Goal: Information Seeking & Learning: Learn about a topic

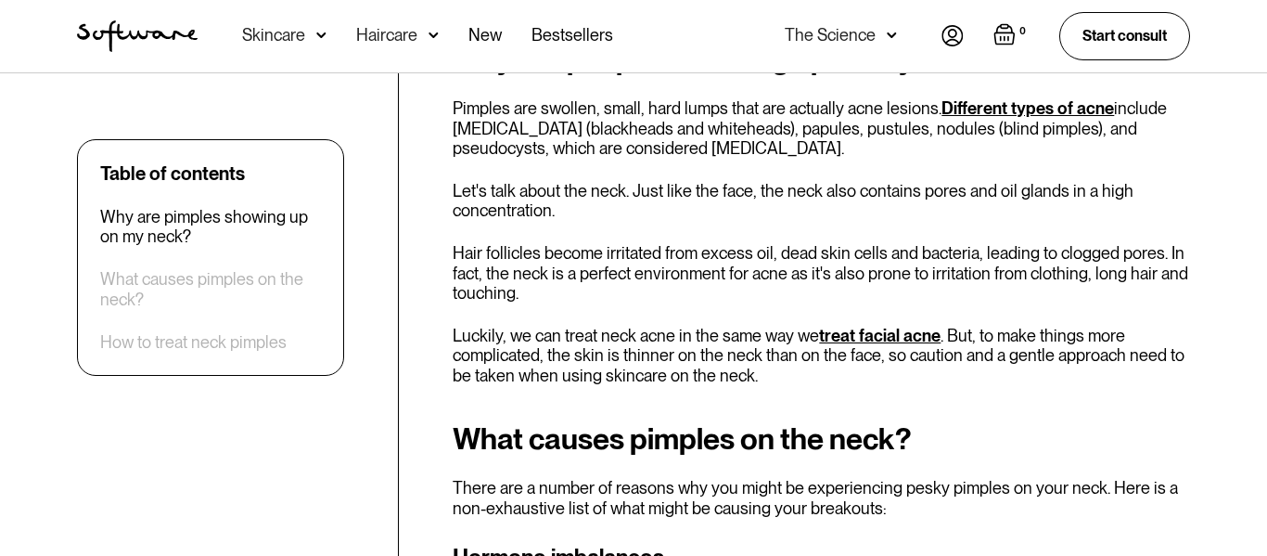
scroll to position [982, 0]
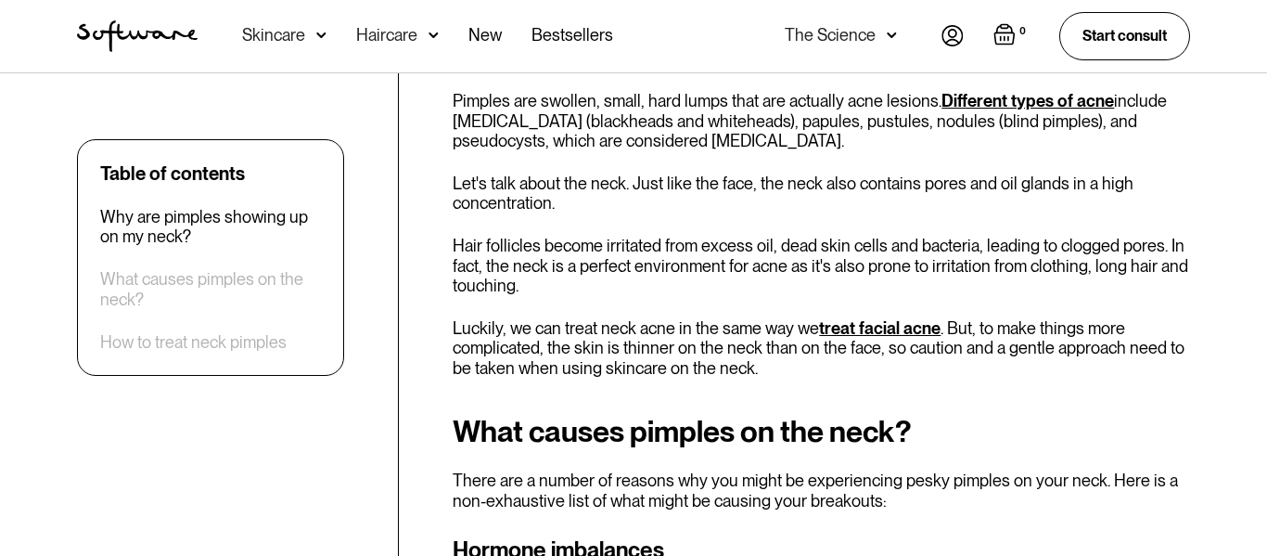
click at [682, 227] on div "Why are pimples showing up on my neck? Pimples are swollen, small, hard lumps t…" at bounding box center [822, 206] width 738 height 343
click at [679, 256] on p "Hair follicles become irritated from excess oil, dead skin cells and bacteria, …" at bounding box center [822, 266] width 738 height 60
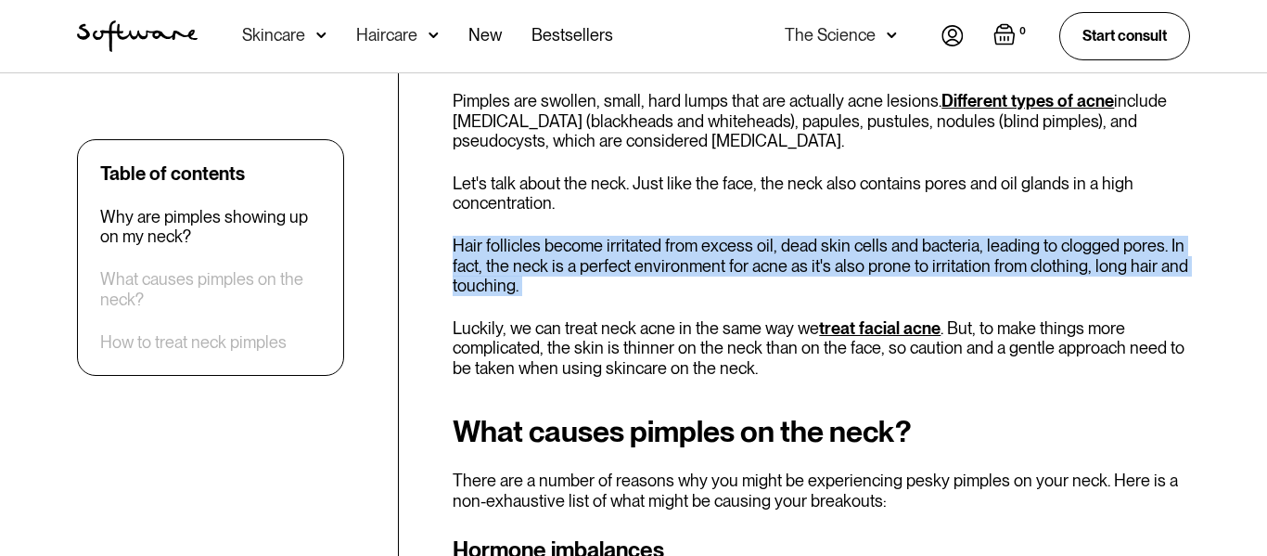
click at [679, 256] on p "Hair follicles become irritated from excess oil, dead skin cells and bacteria, …" at bounding box center [822, 266] width 738 height 60
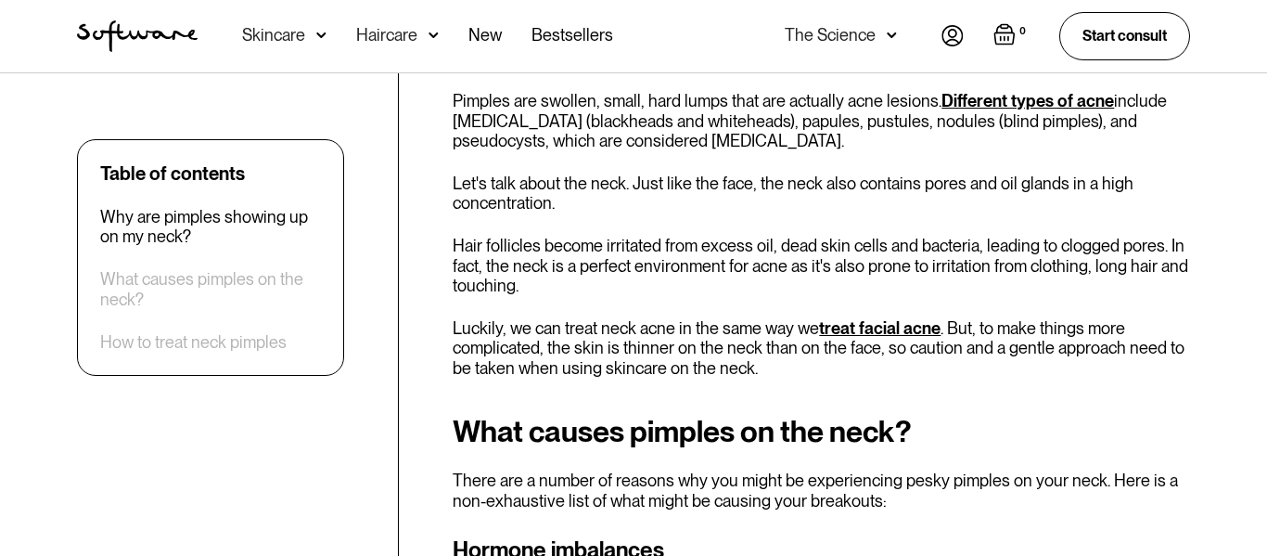
click at [692, 254] on p "Hair follicles become irritated from excess oil, dead skin cells and bacteria, …" at bounding box center [822, 266] width 738 height 60
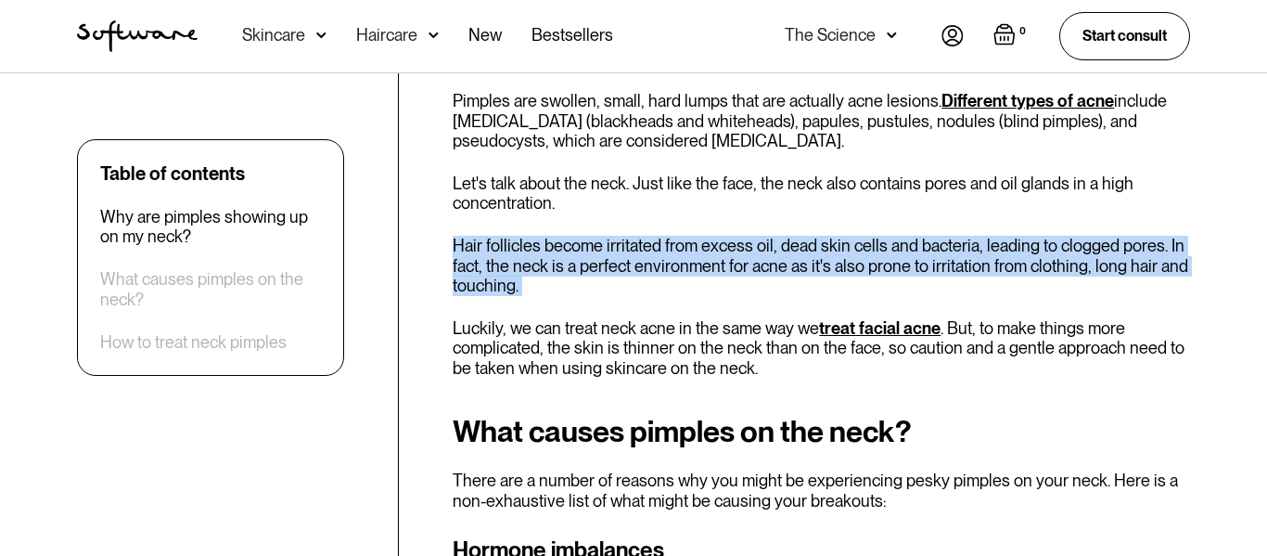
click at [699, 258] on p "Hair follicles become irritated from excess oil, dead skin cells and bacteria, …" at bounding box center [822, 266] width 738 height 60
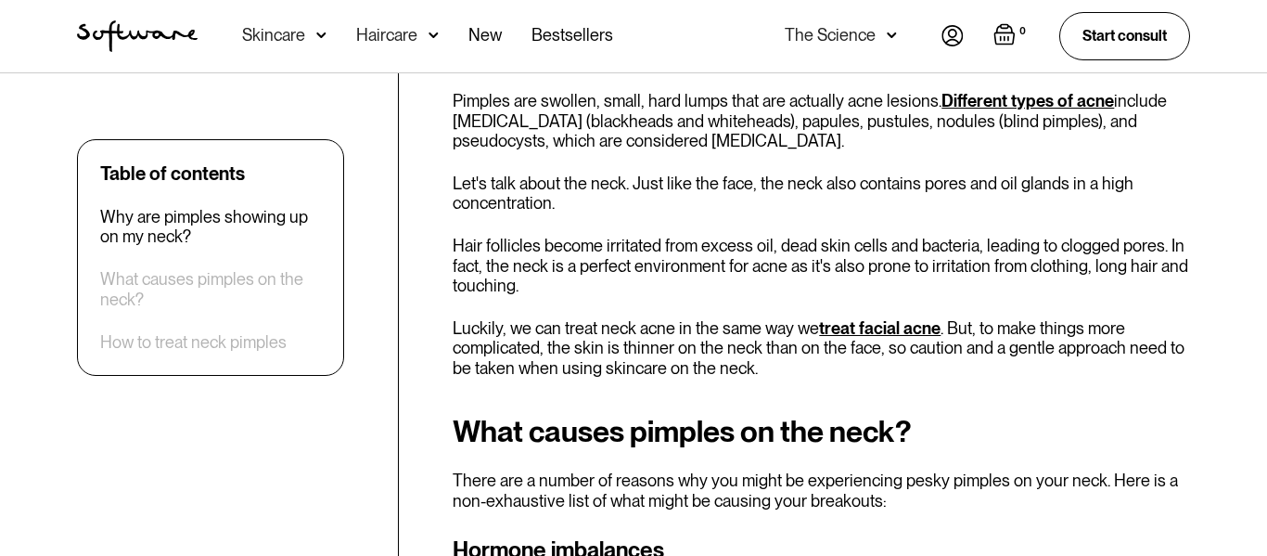
click at [699, 258] on p "Hair follicles become irritated from excess oil, dead skin cells and bacteria, …" at bounding box center [822, 266] width 738 height 60
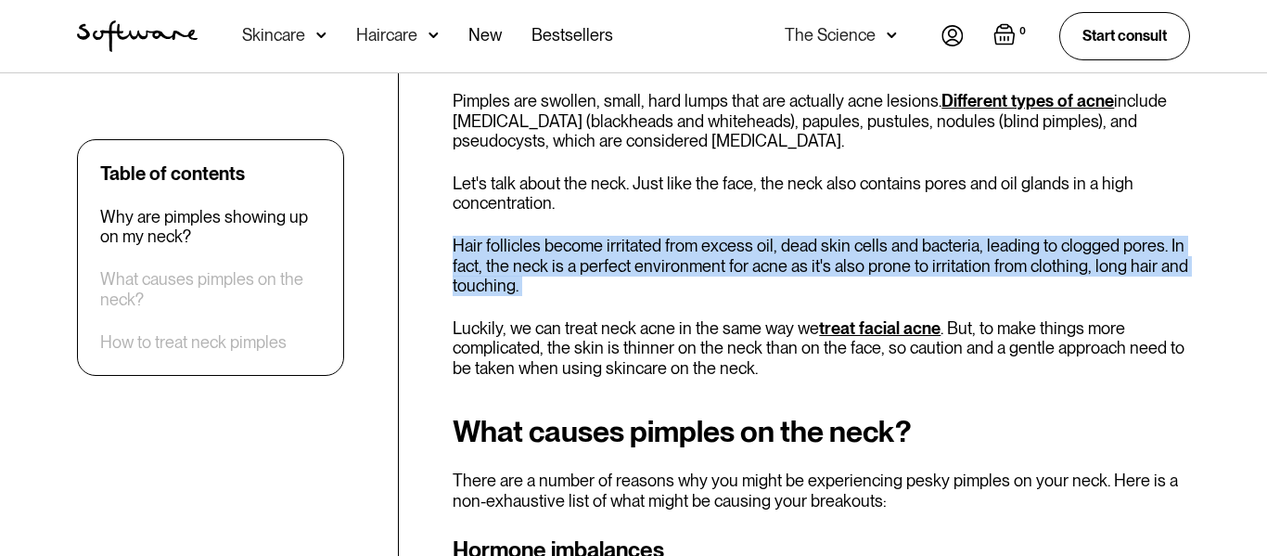
click at [699, 258] on p "Hair follicles become irritated from excess oil, dead skin cells and bacteria, …" at bounding box center [822, 266] width 738 height 60
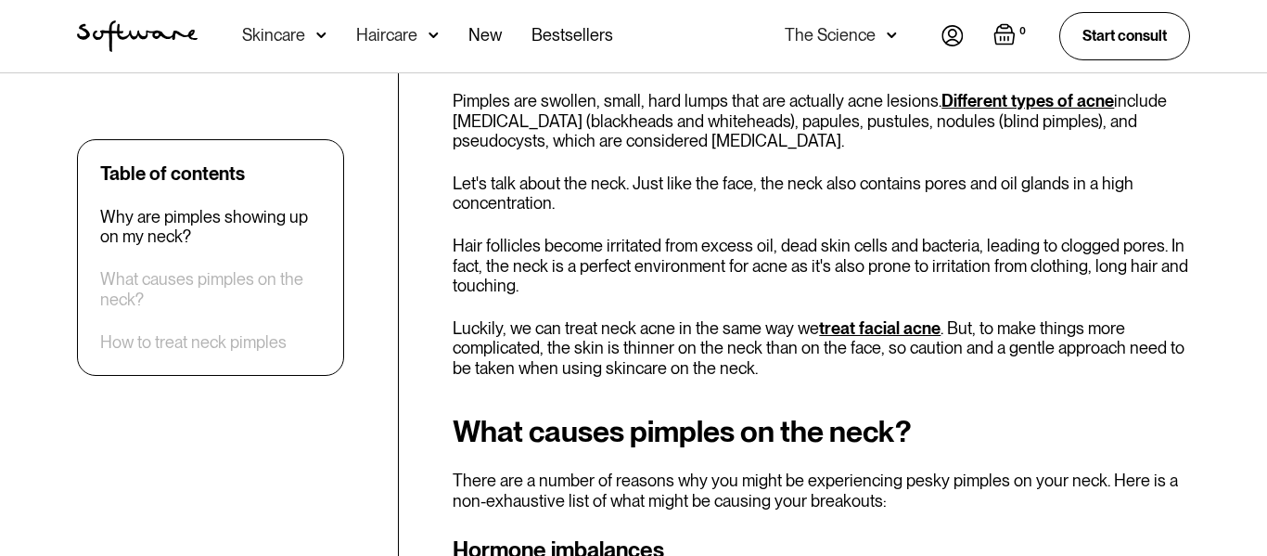
click at [699, 258] on p "Hair follicles become irritated from excess oil, dead skin cells and bacteria, …" at bounding box center [822, 266] width 738 height 60
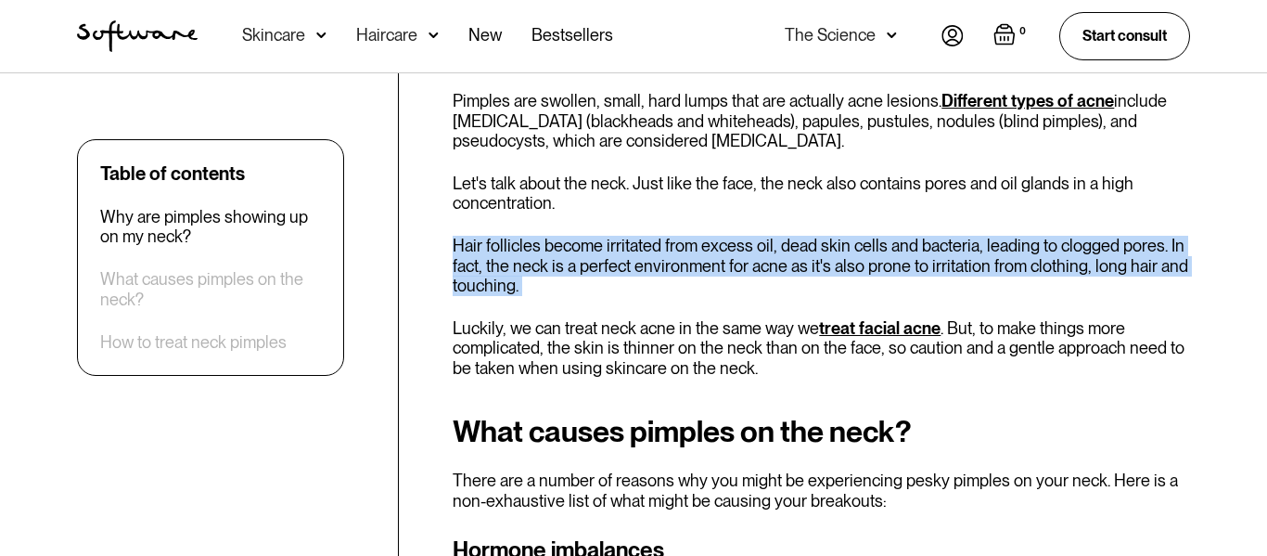
click at [699, 258] on p "Hair follicles become irritated from excess oil, dead skin cells and bacteria, …" at bounding box center [822, 266] width 738 height 60
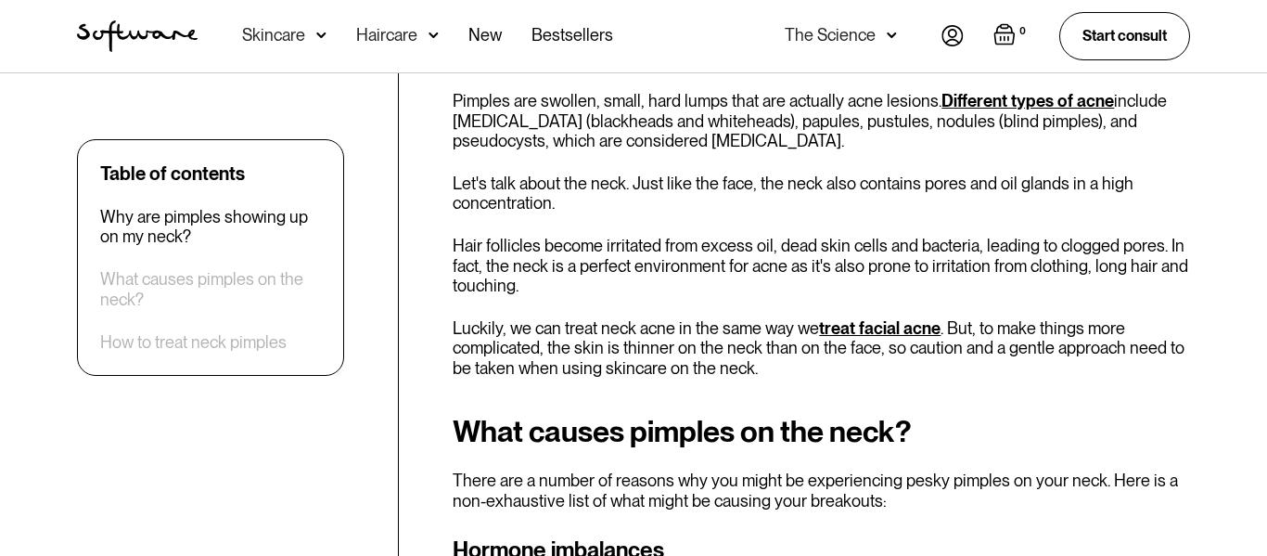
click at [693, 326] on p "Luckily, we can treat neck acne in the same way we treat facial acne . But, to …" at bounding box center [822, 348] width 738 height 60
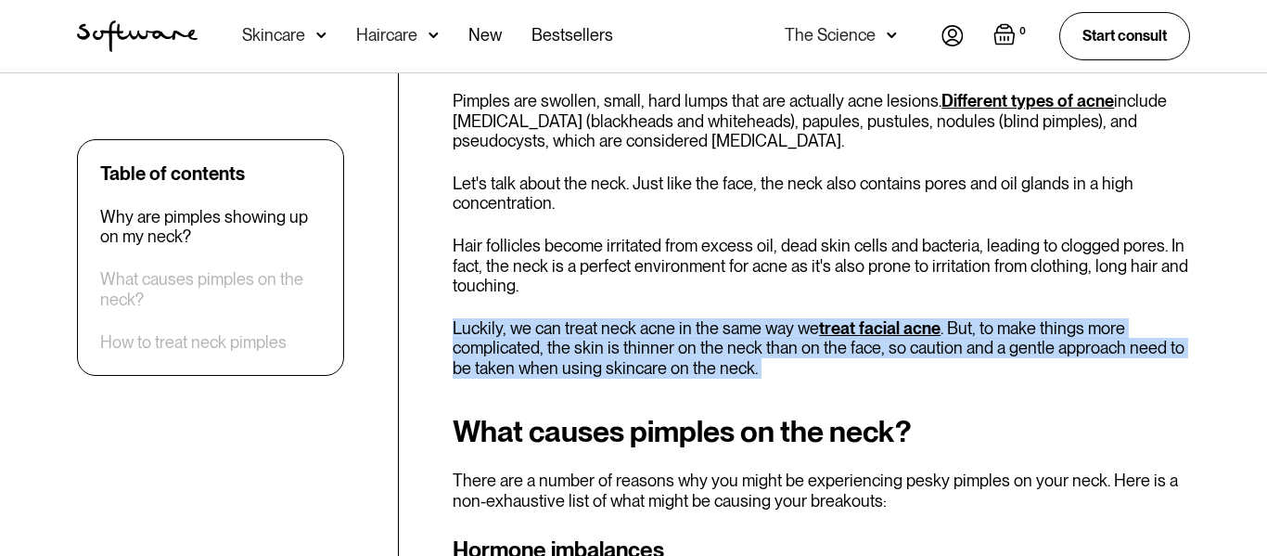
click at [693, 326] on p "Luckily, we can treat neck acne in the same way we treat facial acne . But, to …" at bounding box center [822, 348] width 738 height 60
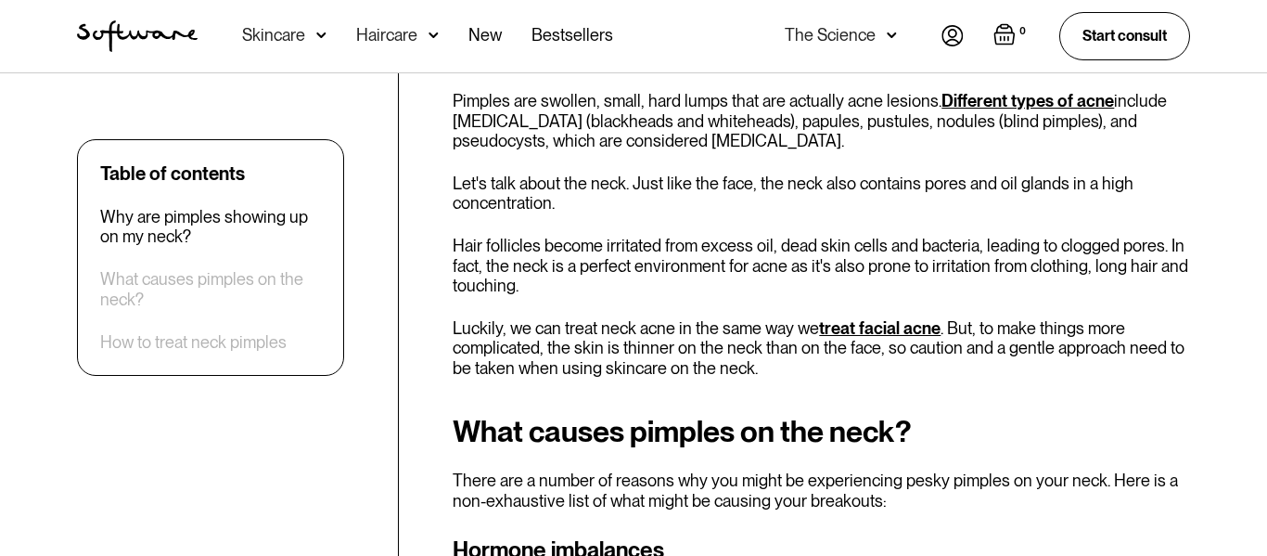
click at [693, 326] on p "Luckily, we can treat neck acne in the same way we treat facial acne . But, to …" at bounding box center [822, 348] width 738 height 60
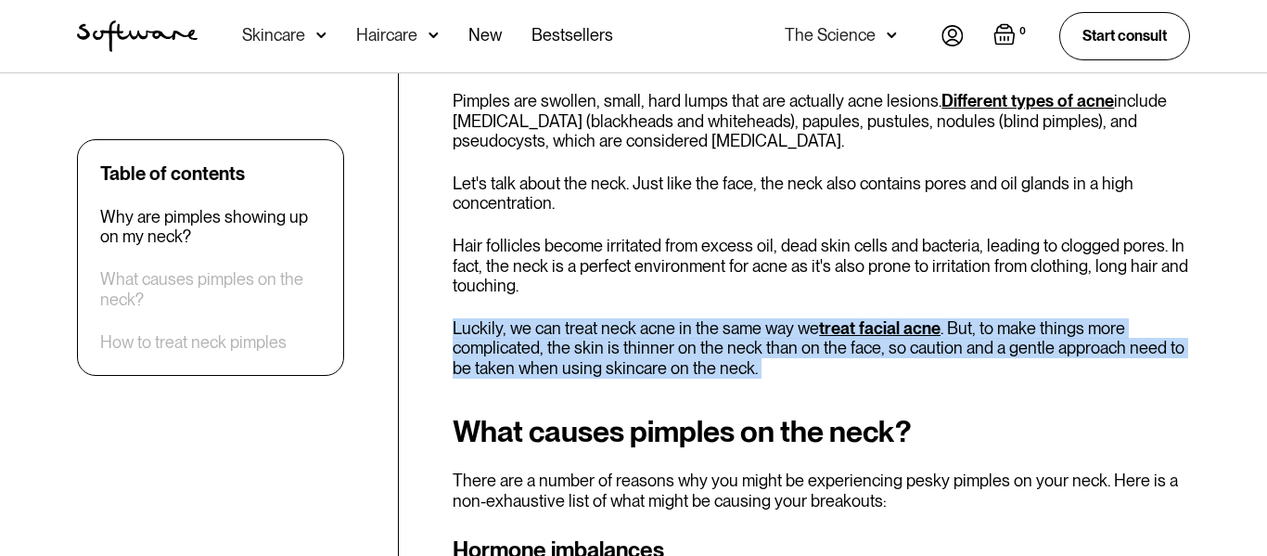
click at [693, 326] on p "Luckily, we can treat neck acne in the same way we treat facial acne . But, to …" at bounding box center [822, 348] width 738 height 60
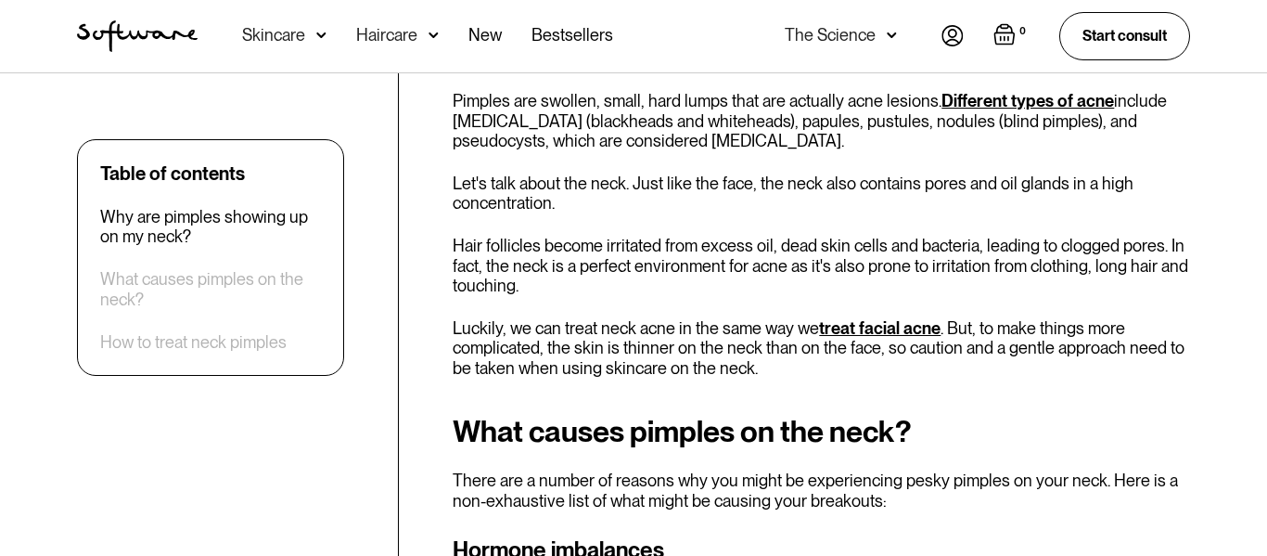
click at [693, 326] on p "Luckily, we can treat neck acne in the same way we treat facial acne . But, to …" at bounding box center [822, 348] width 738 height 60
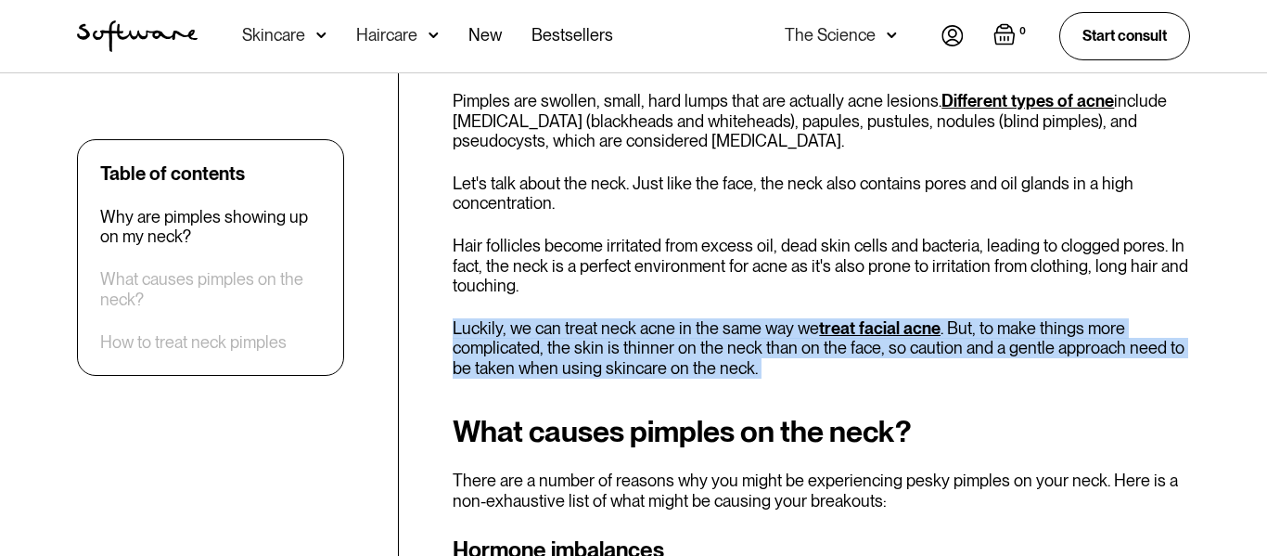
click at [693, 326] on p "Luckily, we can treat neck acne in the same way we treat facial acne . But, to …" at bounding box center [822, 348] width 738 height 60
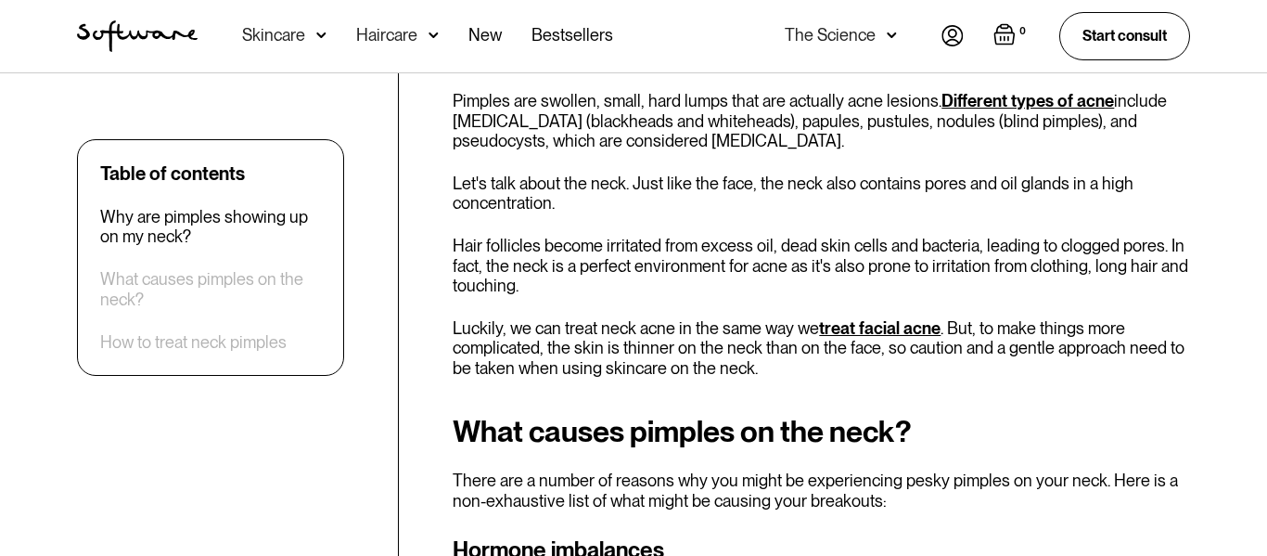
click at [693, 326] on p "Luckily, we can treat neck acne in the same way we treat facial acne . But, to …" at bounding box center [822, 348] width 738 height 60
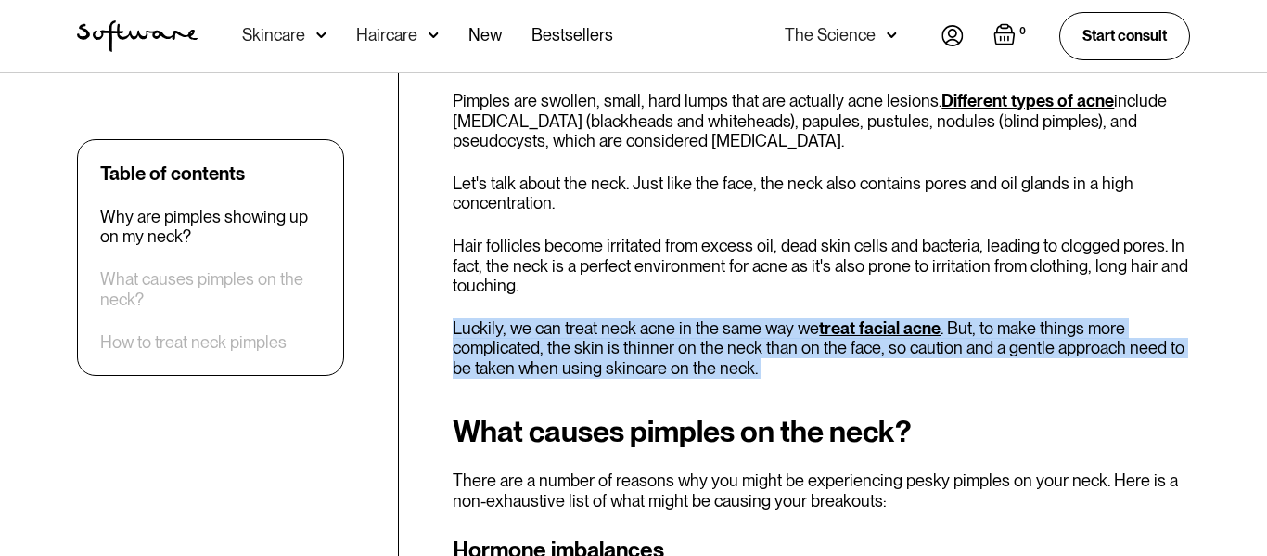
click at [693, 326] on p "Luckily, we can treat neck acne in the same way we treat facial acne . But, to …" at bounding box center [822, 348] width 738 height 60
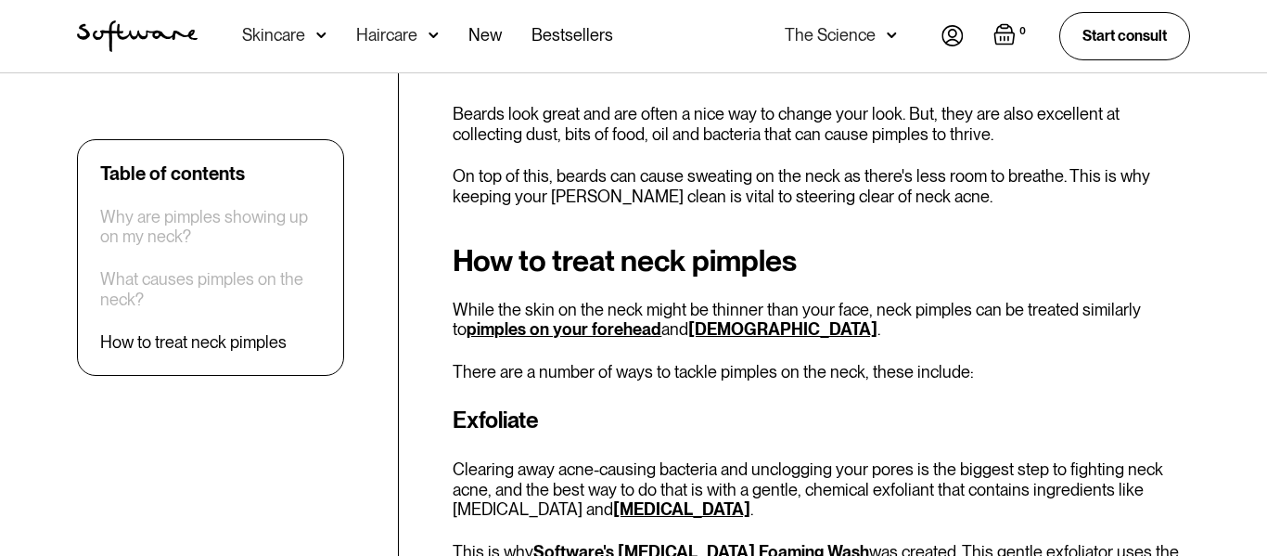
scroll to position [3801, 0]
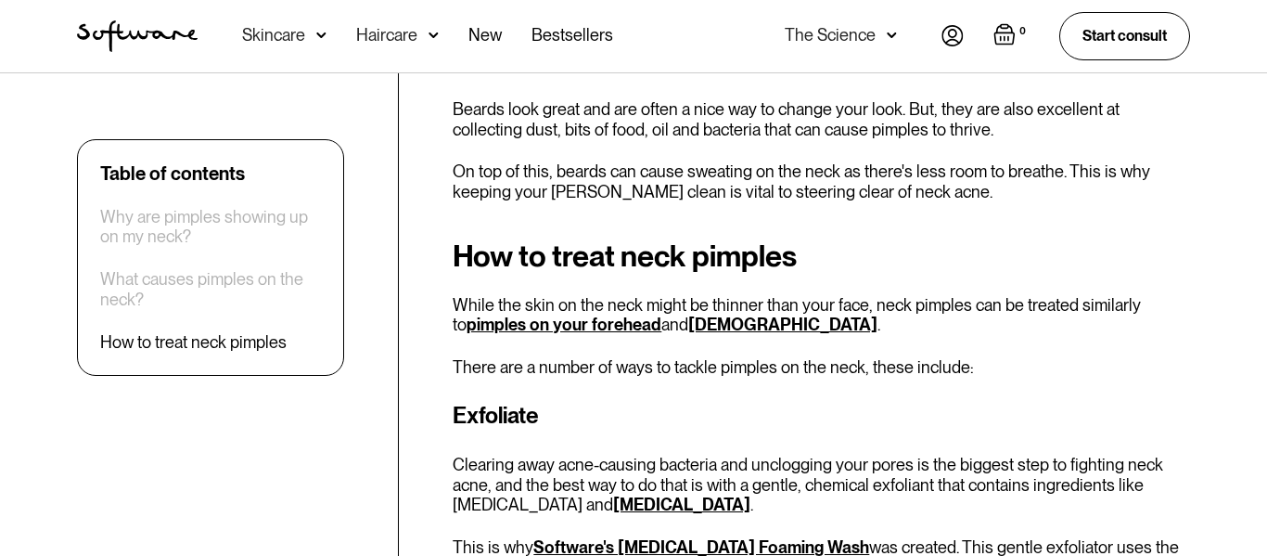
click at [630, 314] on link "pimples on your forehead" at bounding box center [564, 323] width 195 height 19
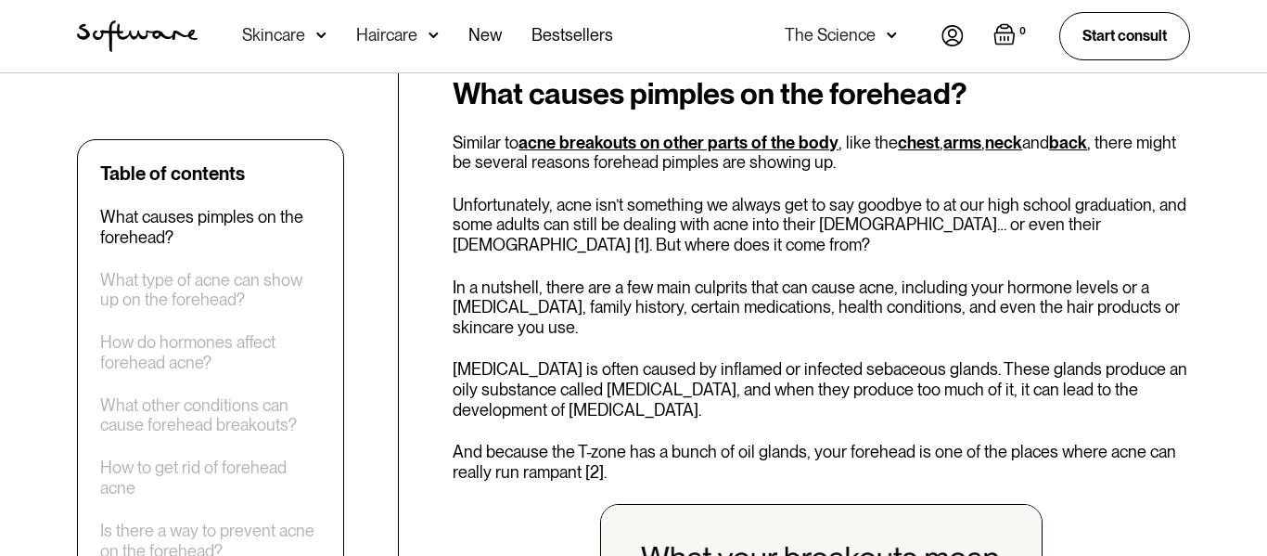
scroll to position [840, 0]
